Goal: Task Accomplishment & Management: Manage account settings

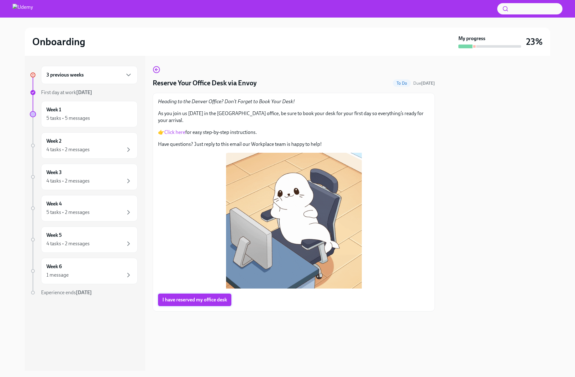
click at [192, 296] on span "I have reserved my office desk" at bounding box center [194, 299] width 65 height 6
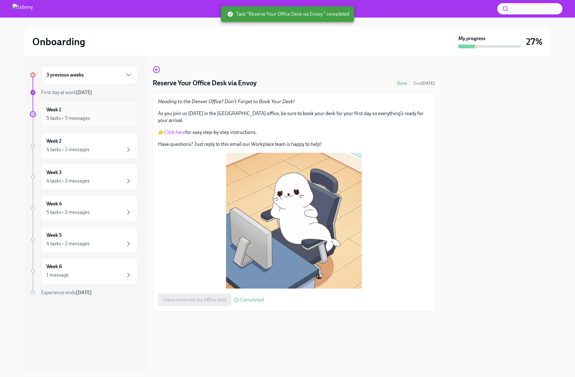
click at [93, 115] on div "5 tasks • 5 messages" at bounding box center [89, 118] width 86 height 8
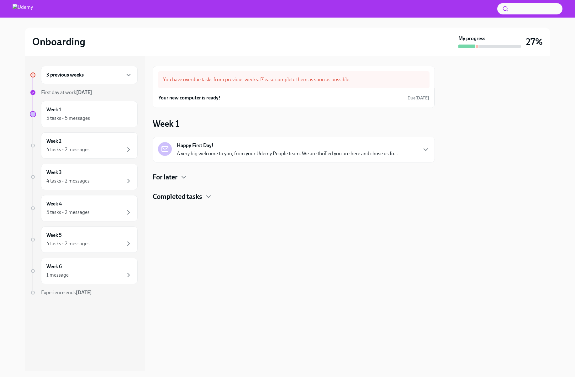
click at [190, 144] on strong "Happy First Day!" at bounding box center [195, 145] width 37 height 7
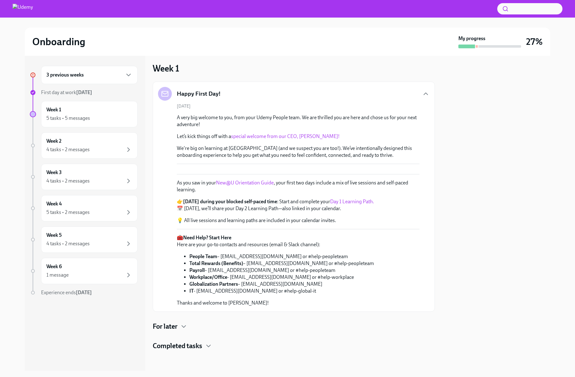
scroll to position [199, 0]
click at [196, 346] on h4 "Completed tasks" at bounding box center [178, 345] width 50 height 9
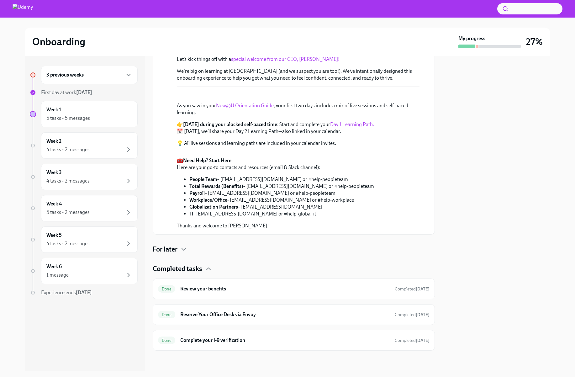
scroll to position [276, 0]
click at [109, 144] on div "Week 2 4 tasks • 2 messages" at bounding box center [89, 146] width 86 height 16
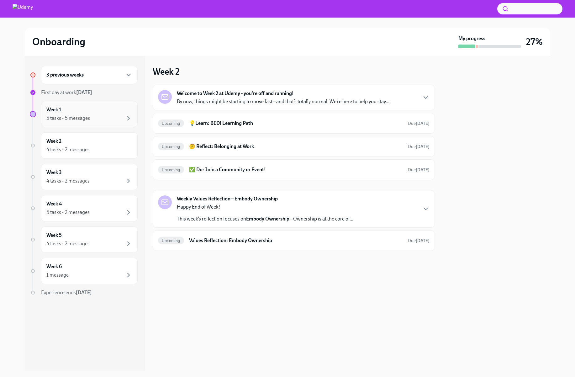
click at [115, 119] on div "5 tasks • 5 messages" at bounding box center [89, 118] width 86 height 8
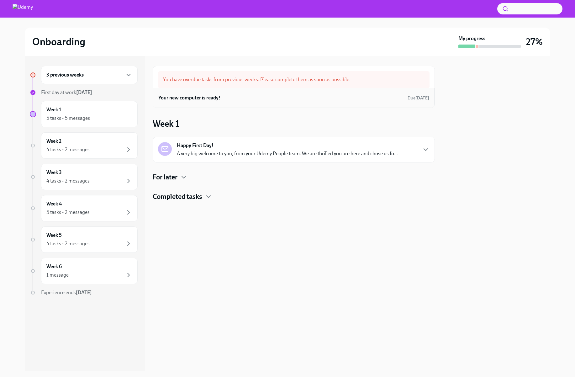
click at [227, 99] on div "Your new computer is ready! Due [DATE]" at bounding box center [293, 97] width 271 height 9
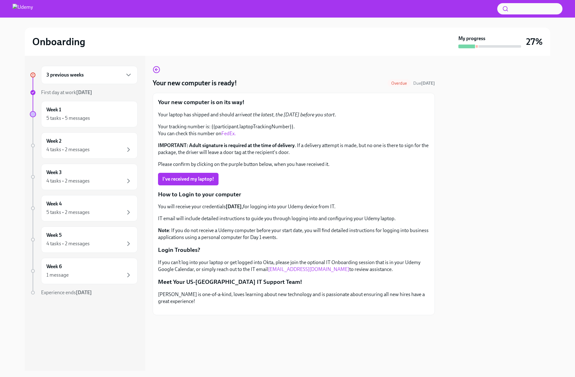
scroll to position [32, 0]
click at [112, 119] on div "5 tasks • 5 messages" at bounding box center [89, 118] width 86 height 8
